Goal: Answer question/provide support: Share knowledge or assist other users

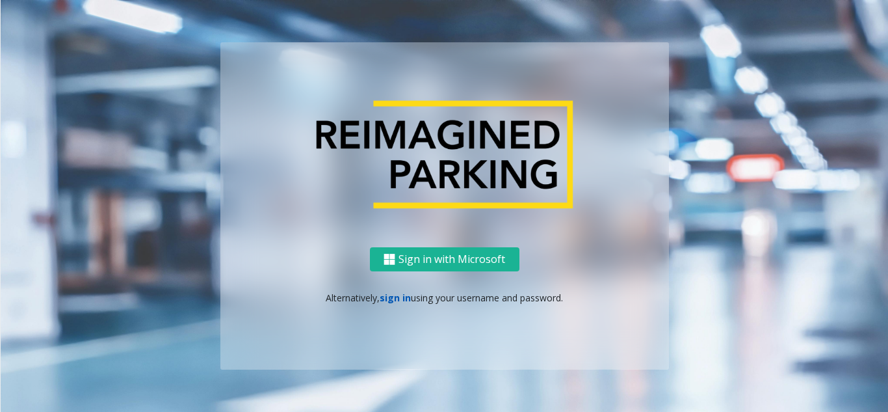
click at [389, 296] on link "sign in" at bounding box center [395, 297] width 31 height 12
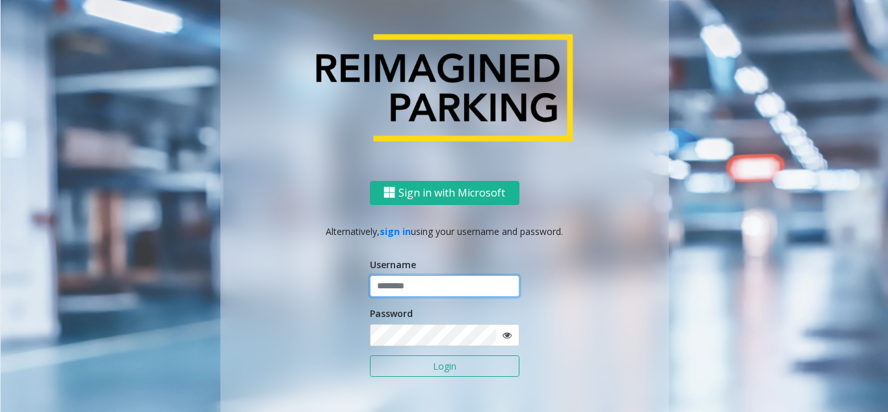
click at [416, 284] on input "text" at bounding box center [445, 286] width 150 height 22
paste input "******"
type input "******"
click at [442, 364] on button "Login" at bounding box center [445, 366] width 150 height 22
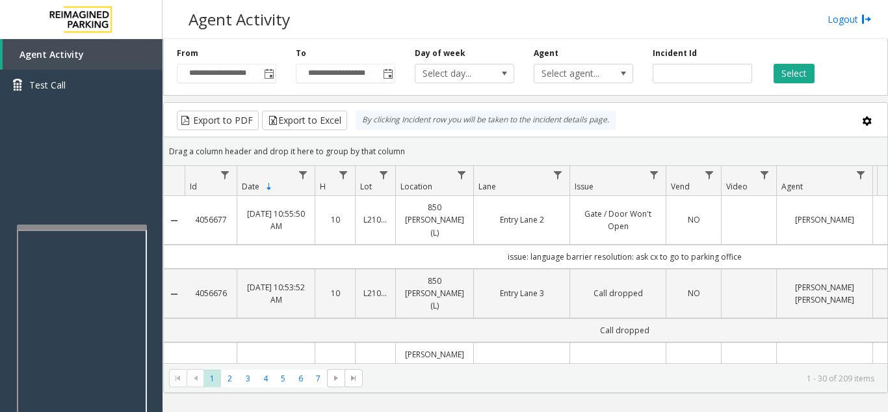
click at [101, 228] on div at bounding box center [82, 226] width 130 height 5
click at [140, 230] on iframe at bounding box center [83, 378] width 130 height 297
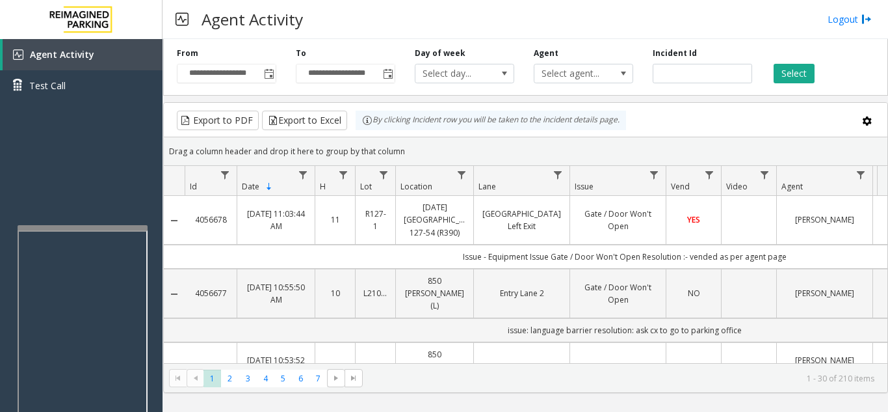
click at [146, 241] on iframe at bounding box center [83, 378] width 130 height 297
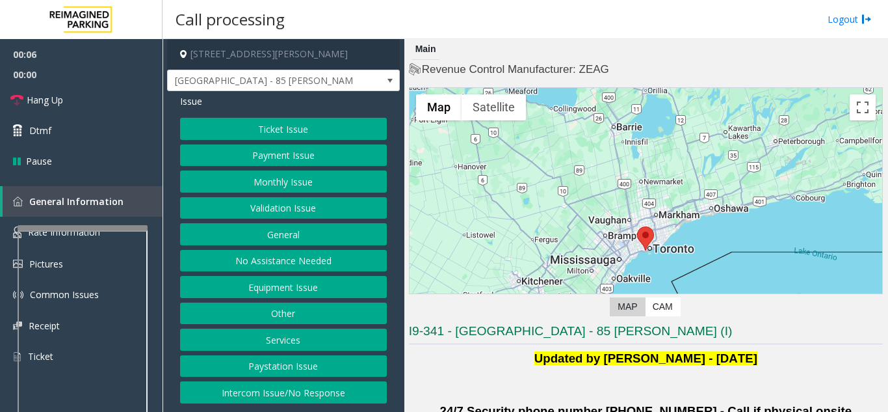
click at [313, 207] on button "Validation Issue" at bounding box center [283, 208] width 207 height 22
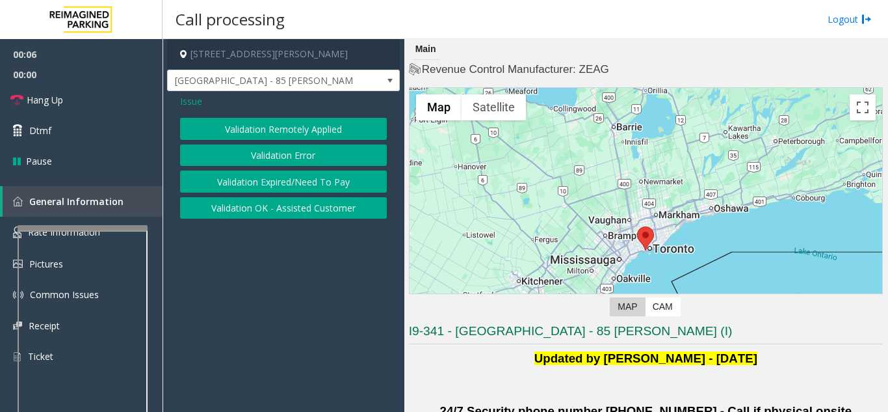
click at [297, 164] on button "Validation Error" at bounding box center [283, 155] width 207 height 22
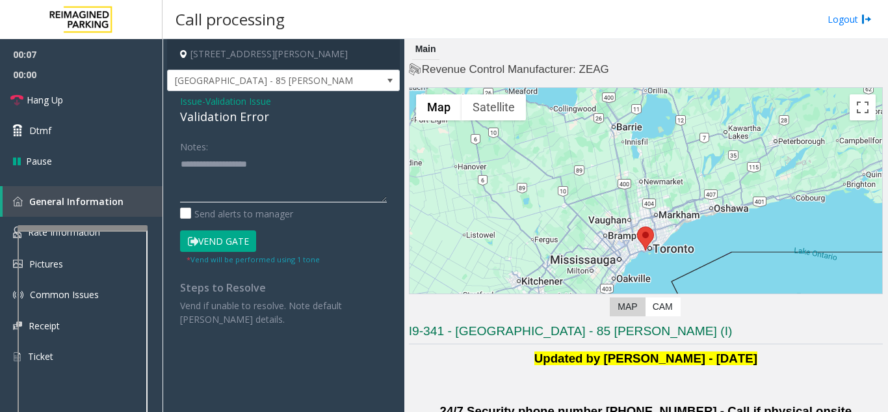
click at [254, 178] on textarea at bounding box center [283, 177] width 207 height 49
click at [332, 189] on textarea at bounding box center [283, 177] width 207 height 49
click at [207, 240] on button "Vend Gate" at bounding box center [218, 241] width 76 height 22
click at [305, 192] on textarea at bounding box center [283, 177] width 207 height 49
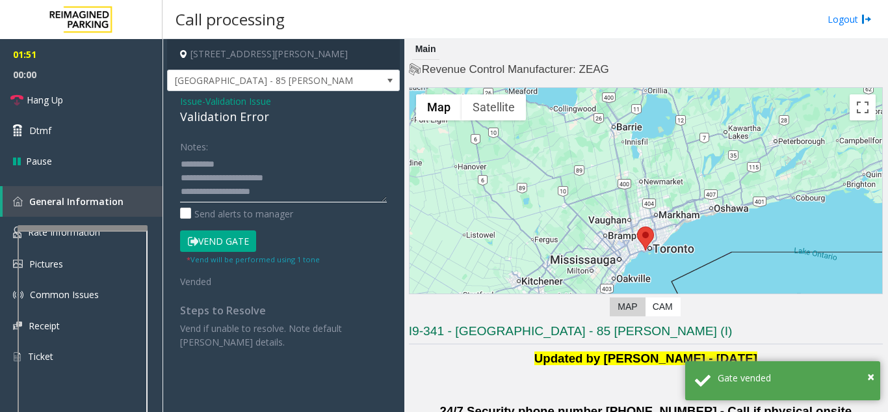
scroll to position [14, 0]
click at [85, 89] on link "Hang Up" at bounding box center [81, 100] width 163 height 31
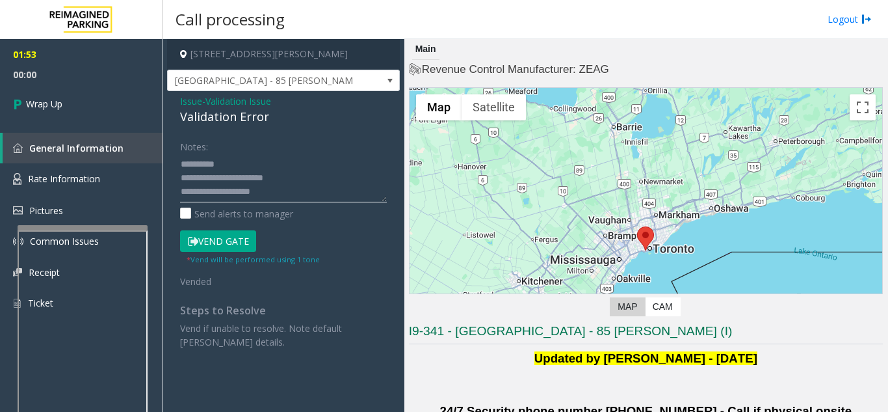
click at [198, 192] on textarea at bounding box center [283, 177] width 207 height 49
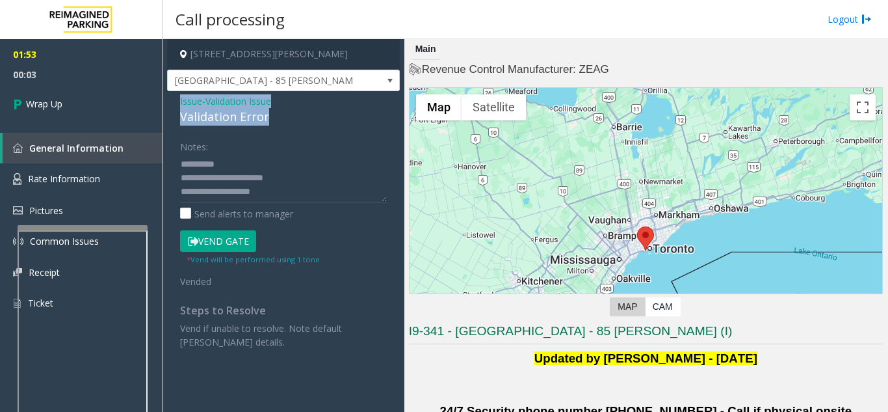
drag, startPoint x: 175, startPoint y: 102, endPoint x: 284, endPoint y: 118, distance: 109.7
click at [284, 118] on div "Issue - Validation Issue Validation Error Notes: Send alerts to manager Vend Ga…" at bounding box center [283, 226] width 233 height 271
copy div "Issue - Validation Issue Validation Error"
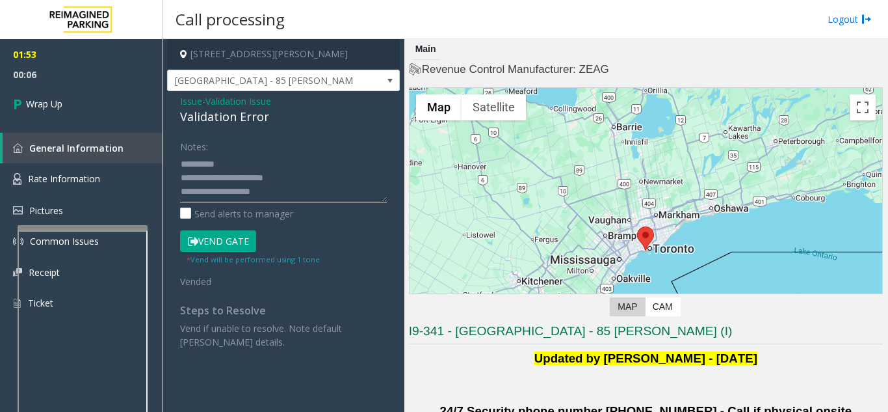
click at [193, 189] on textarea at bounding box center [283, 177] width 207 height 49
paste textarea "**********"
click at [265, 191] on textarea at bounding box center [283, 177] width 207 height 49
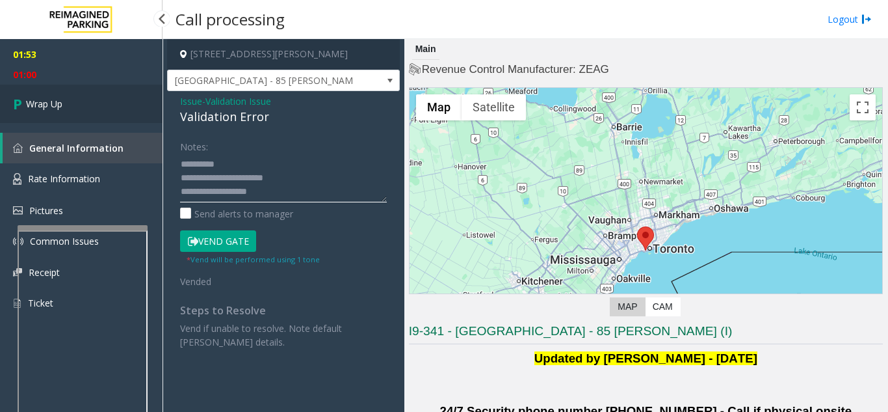
type textarea "**********"
click at [85, 105] on link "Wrap Up" at bounding box center [81, 104] width 163 height 38
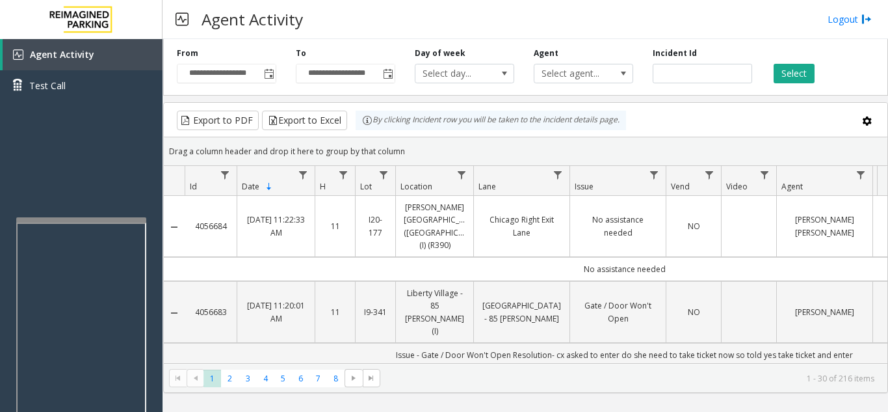
click at [88, 220] on div at bounding box center [81, 219] width 130 height 5
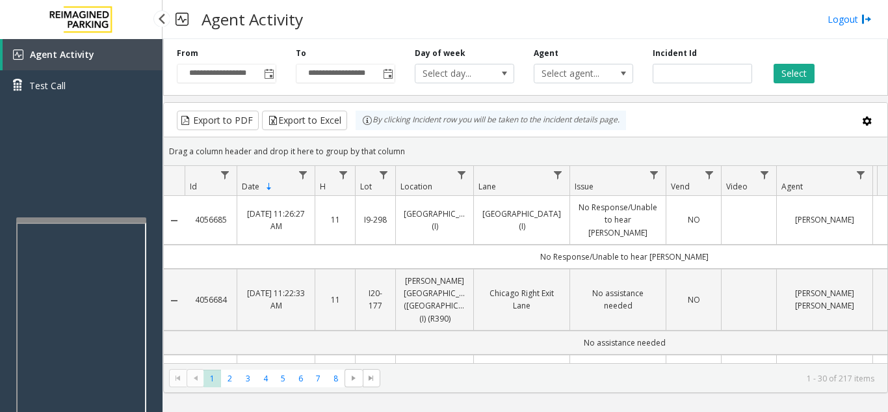
click at [146, 231] on div "Agent Activity Test Call" at bounding box center [81, 245] width 163 height 412
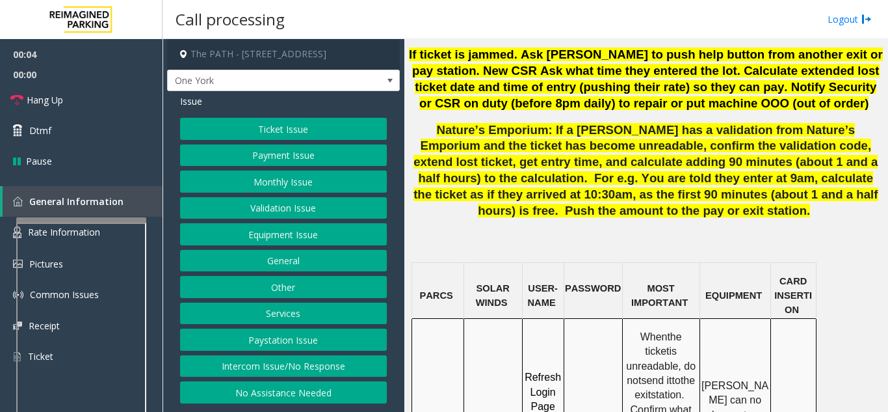
scroll to position [1171, 0]
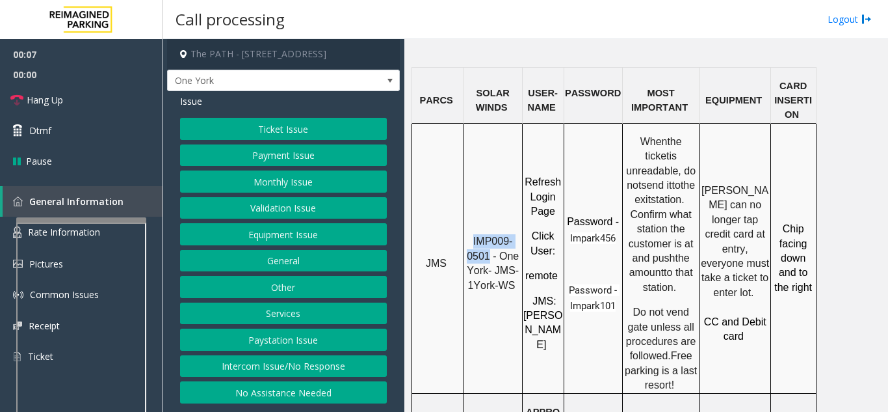
drag, startPoint x: 472, startPoint y: 110, endPoint x: 488, endPoint y: 120, distance: 19.0
click at [488, 234] on p "IMP009-0501 - One York- JMS-1York-WS" at bounding box center [493, 263] width 57 height 59
copy span "IMP009-0501"
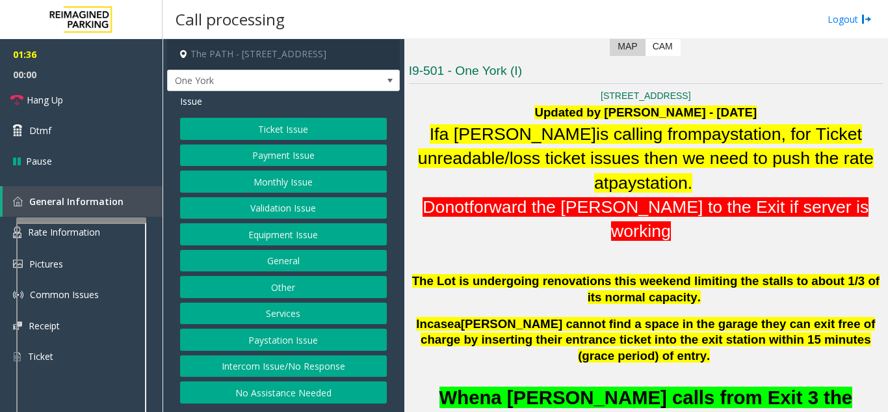
scroll to position [325, 0]
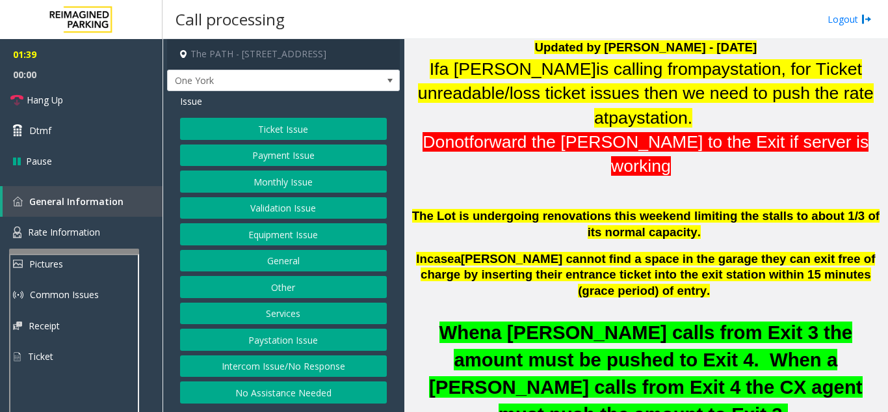
click at [86, 252] on div at bounding box center [74, 250] width 130 height 5
click at [86, 237] on span "Rate Information" at bounding box center [64, 232] width 72 height 12
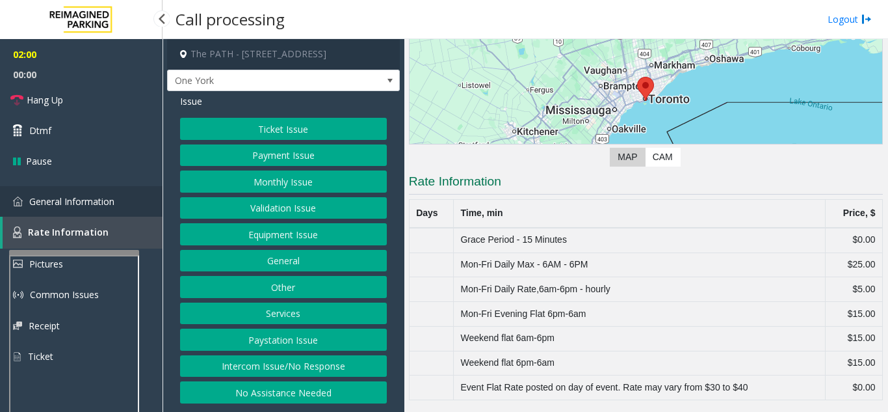
click at [113, 206] on span "General Information" at bounding box center [71, 201] width 85 height 12
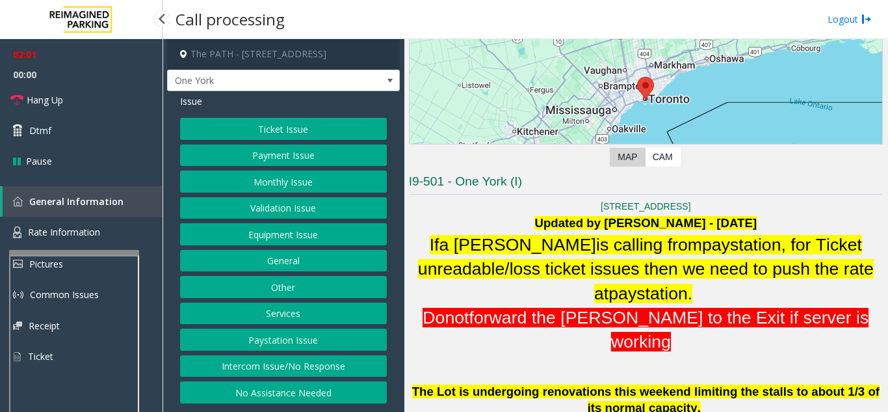
scroll to position [325, 0]
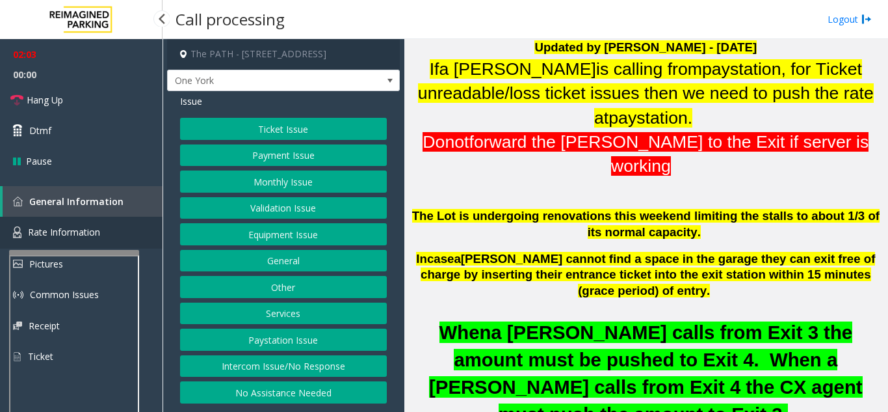
click at [124, 236] on link "Rate Information" at bounding box center [81, 233] width 163 height 32
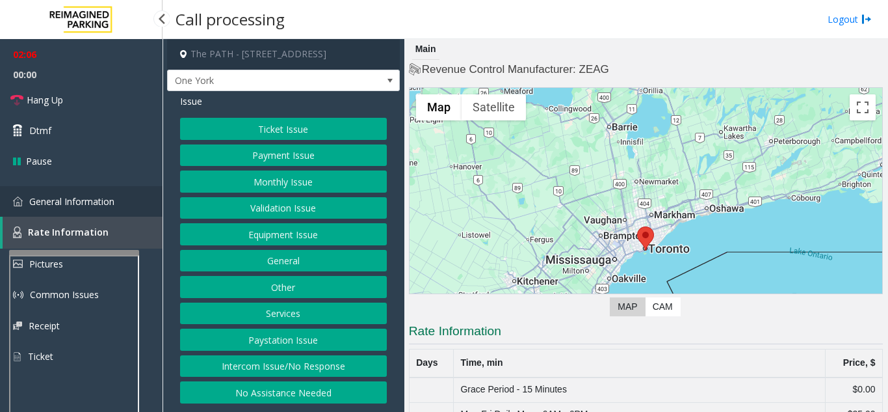
click at [77, 196] on span "General Information" at bounding box center [71, 201] width 85 height 12
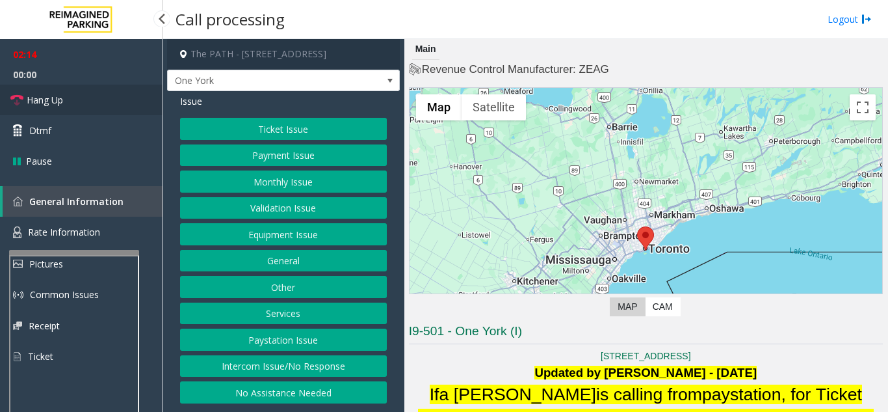
click at [90, 99] on link "Hang Up" at bounding box center [81, 100] width 163 height 31
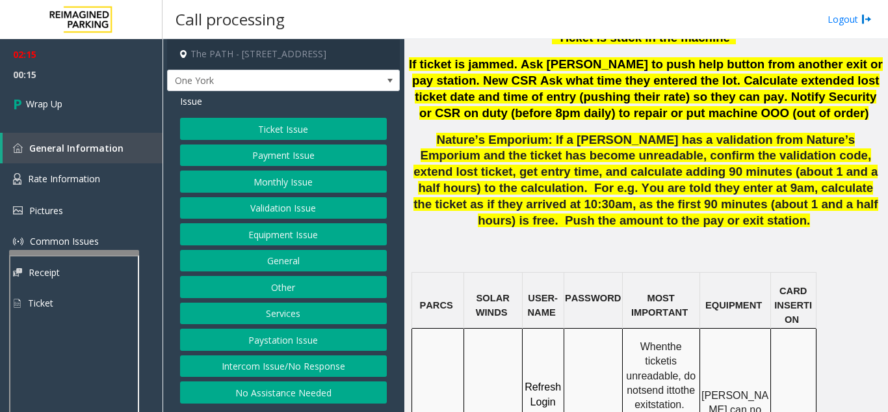
scroll to position [1040, 0]
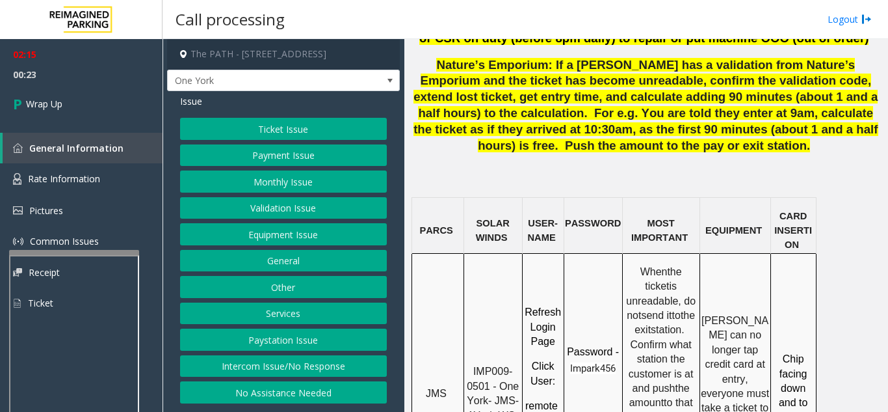
click at [293, 241] on button "Equipment Issue" at bounding box center [283, 234] width 207 height 22
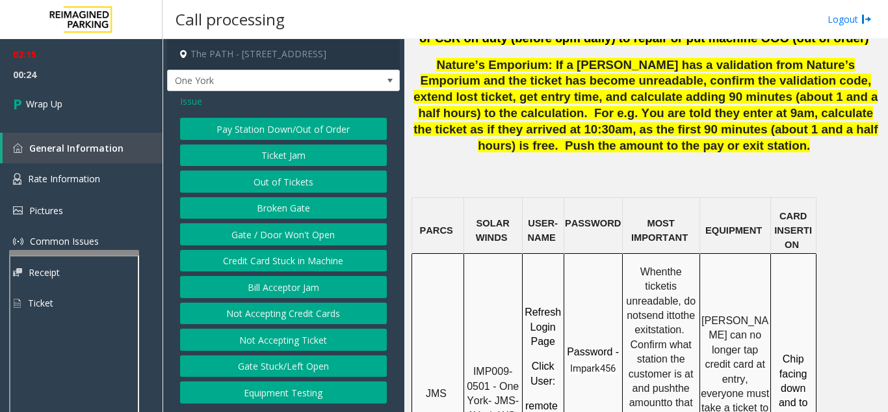
click at [290, 234] on button "Gate / Door Won't Open" at bounding box center [283, 234] width 207 height 22
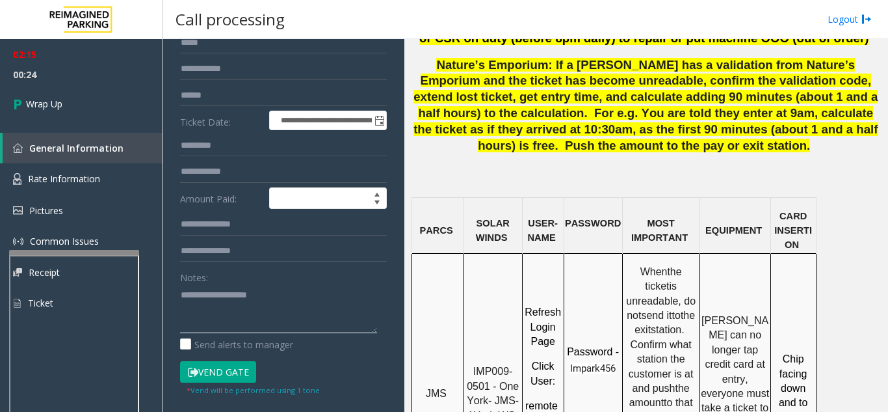
click at [252, 312] on textarea at bounding box center [278, 308] width 197 height 49
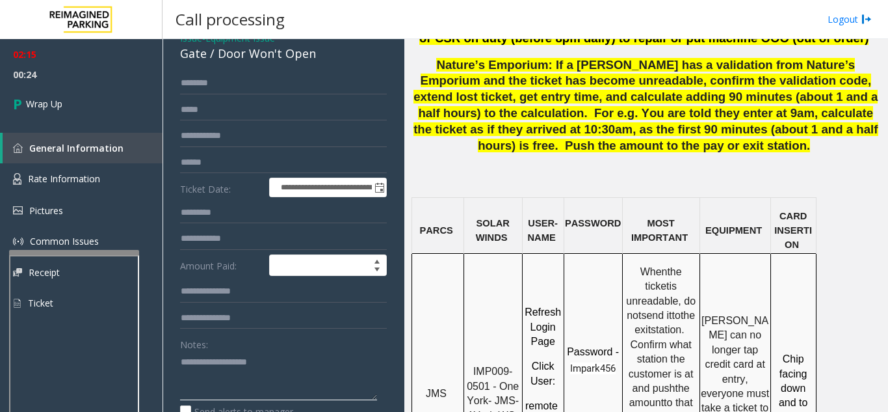
scroll to position [0, 0]
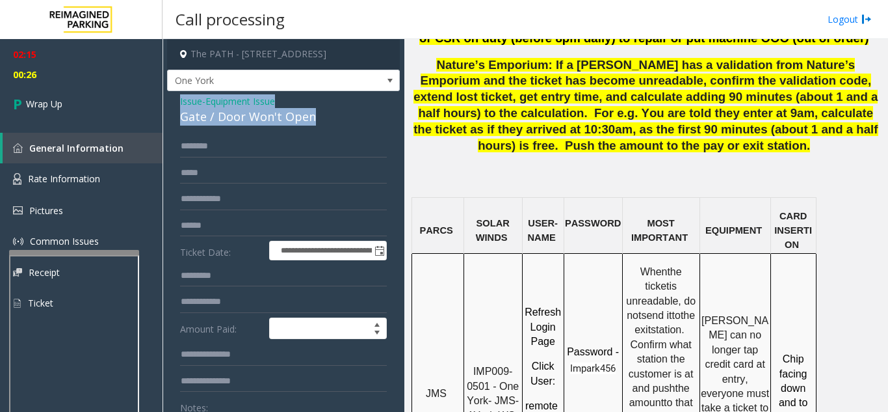
drag, startPoint x: 172, startPoint y: 99, endPoint x: 313, endPoint y: 124, distance: 143.4
copy div "Issue - Equipment Issue Gate / Door Won't Open"
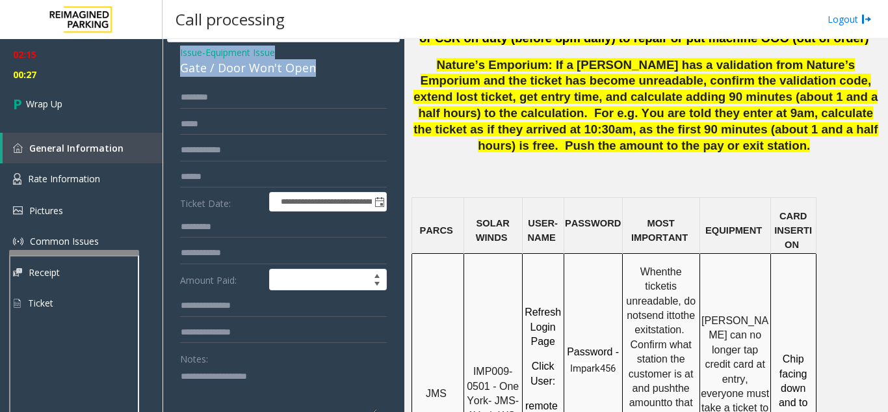
scroll to position [130, 0]
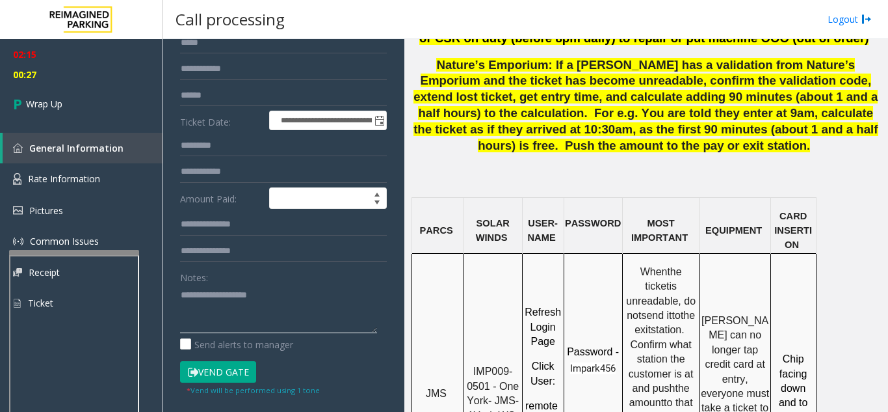
click at [219, 308] on textarea at bounding box center [278, 308] width 197 height 49
paste textarea "**********"
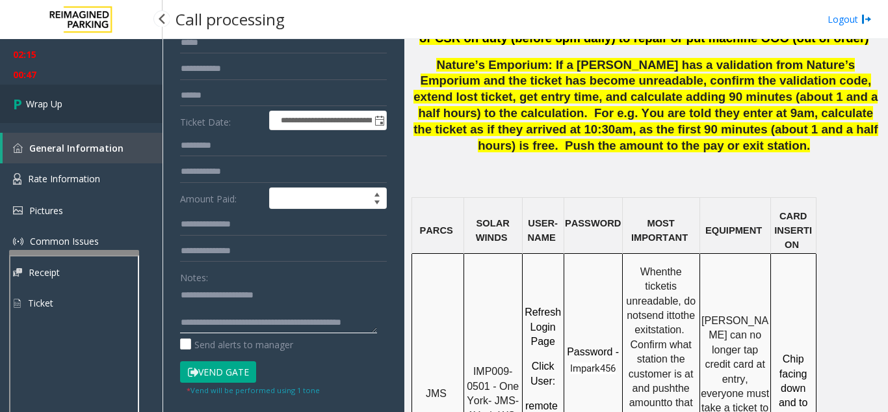
type textarea "**********"
click at [111, 111] on link "Wrap Up" at bounding box center [81, 104] width 163 height 38
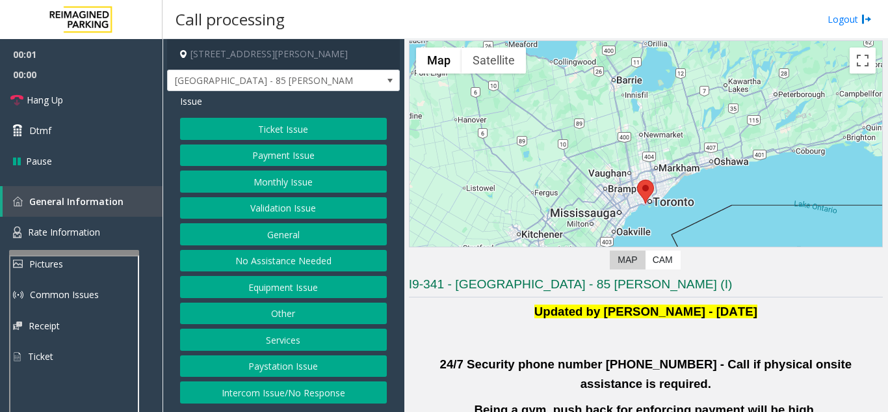
scroll to position [65, 0]
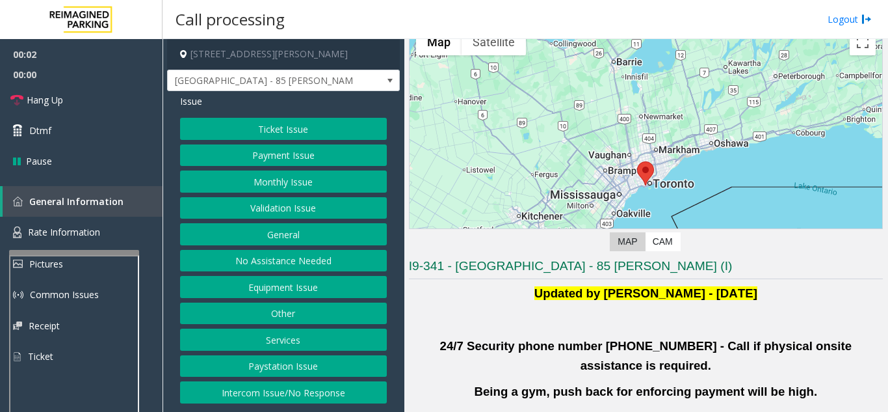
click at [333, 338] on button "Services" at bounding box center [283, 339] width 207 height 22
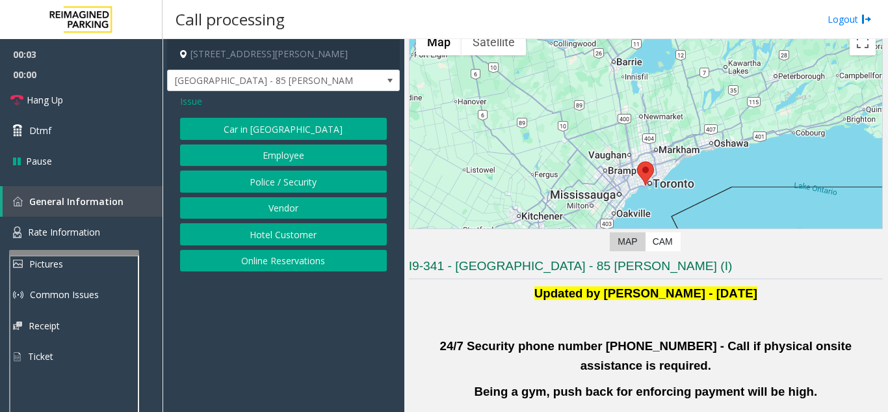
click at [198, 103] on span "Issue" at bounding box center [191, 101] width 22 height 14
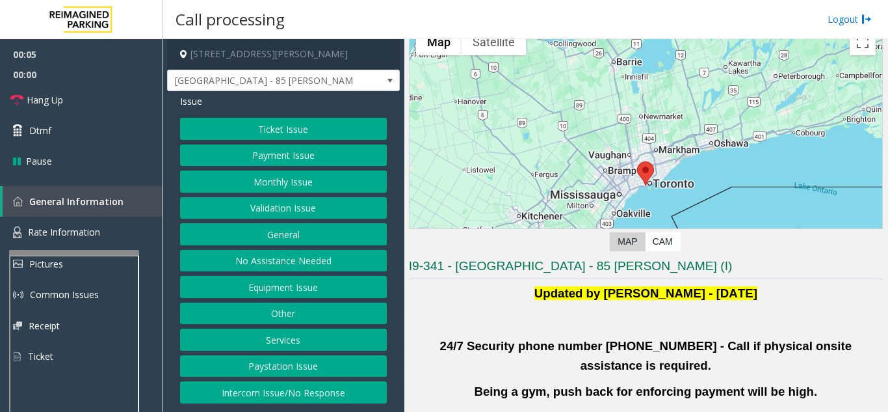
click at [285, 211] on button "Validation Issue" at bounding box center [283, 208] width 207 height 22
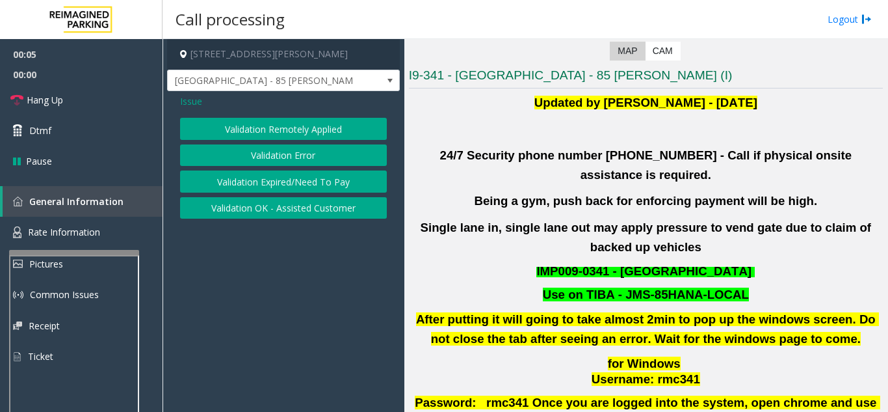
scroll to position [260, 0]
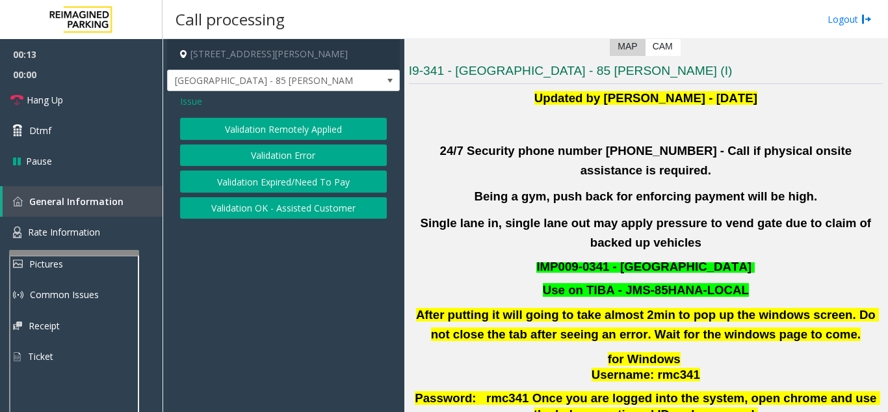
click at [341, 152] on button "Validation Error" at bounding box center [283, 155] width 207 height 22
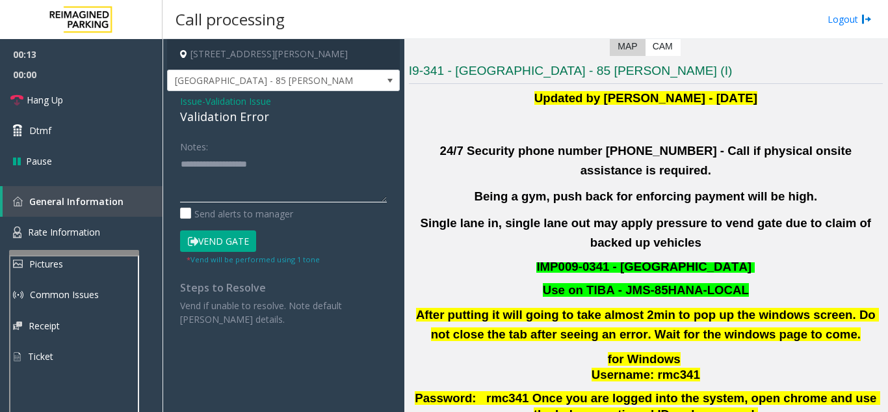
click at [290, 178] on textarea at bounding box center [283, 177] width 207 height 49
click at [242, 233] on button "Vend Gate" at bounding box center [218, 241] width 76 height 22
click at [281, 187] on textarea at bounding box center [283, 177] width 207 height 49
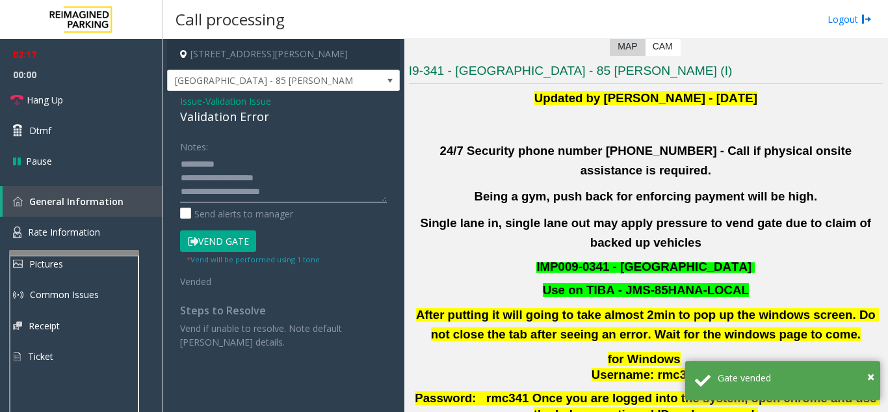
scroll to position [23, 0]
click at [95, 105] on link "Hang Up" at bounding box center [81, 100] width 163 height 31
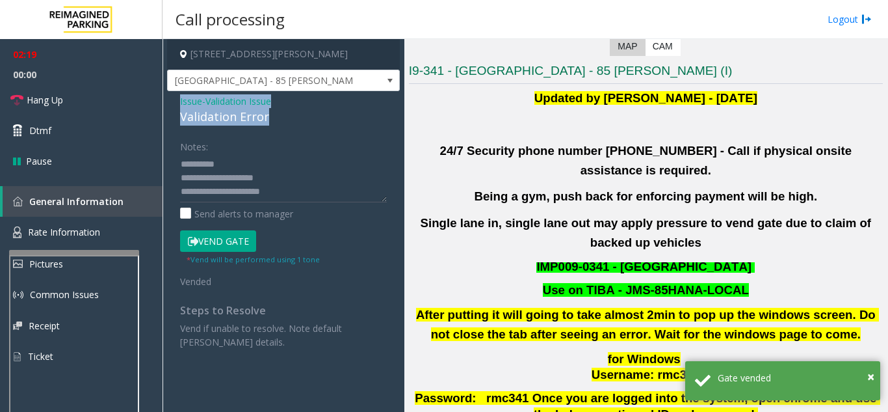
drag, startPoint x: 178, startPoint y: 98, endPoint x: 291, endPoint y: 109, distance: 113.7
click at [291, 109] on div "Issue - Validation Issue Validation Error Notes: Send alerts to manager Vend Ga…" at bounding box center [283, 226] width 233 height 271
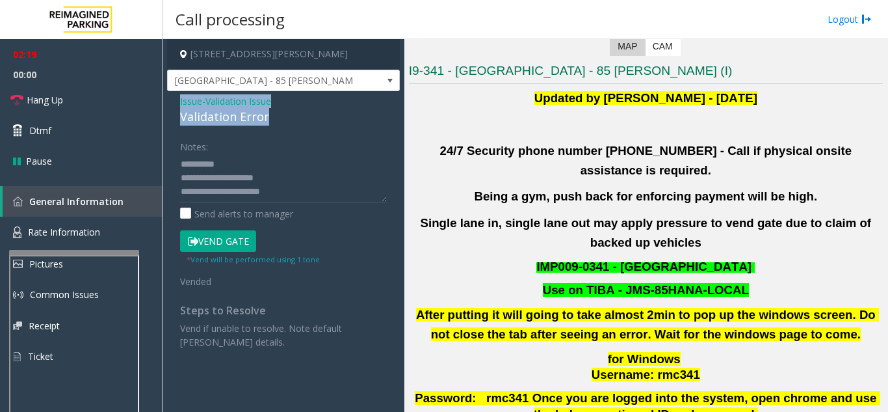
copy div "Issue - Validation Issue Validation Error"
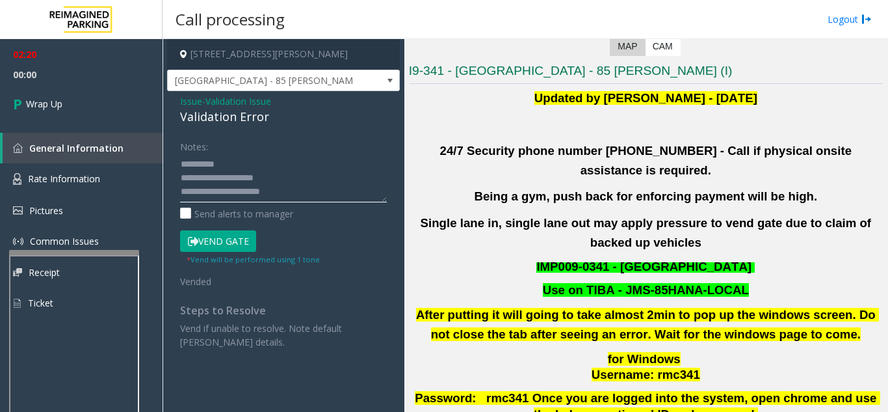
click at [213, 189] on textarea at bounding box center [283, 177] width 207 height 49
paste textarea "**********"
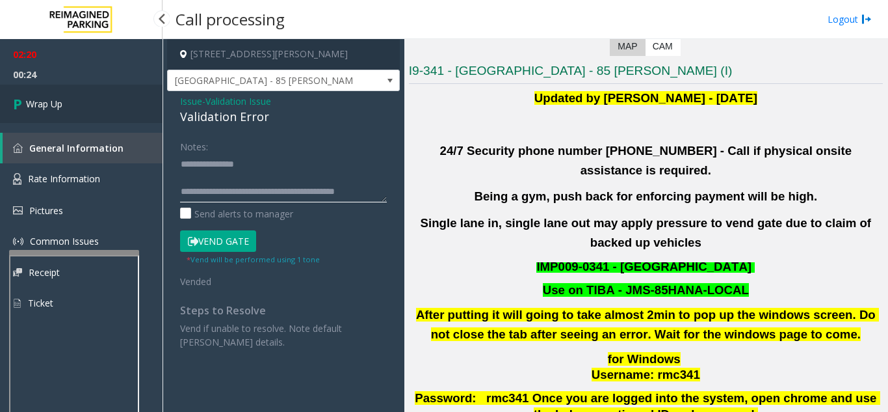
type textarea "**********"
click at [99, 115] on link "Wrap Up" at bounding box center [81, 104] width 163 height 38
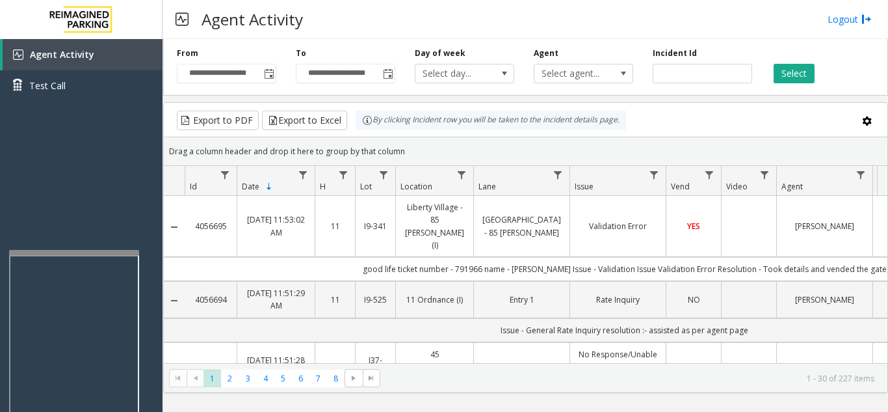
click at [126, 250] on div at bounding box center [74, 252] width 130 height 5
